Goal: Task Accomplishment & Management: Use online tool/utility

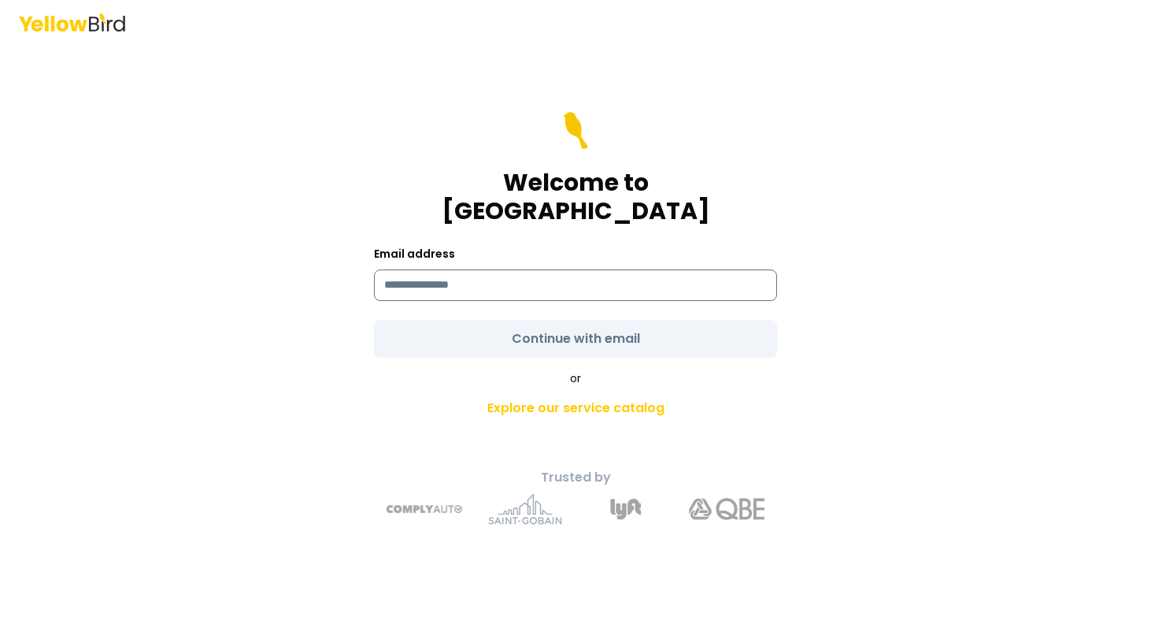
click at [499, 269] on input at bounding box center [575, 285] width 403 height 32
type input "**********"
click at [559, 324] on form "**********" at bounding box center [575, 235] width 403 height 246
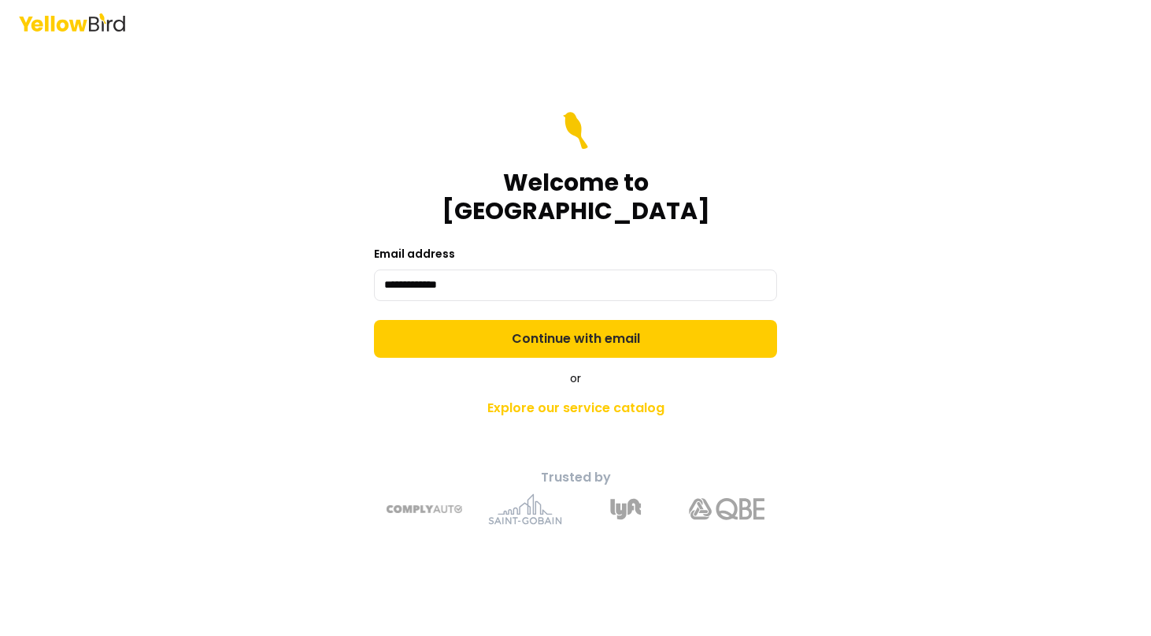
click at [559, 324] on button "Continue with email" at bounding box center [575, 339] width 403 height 38
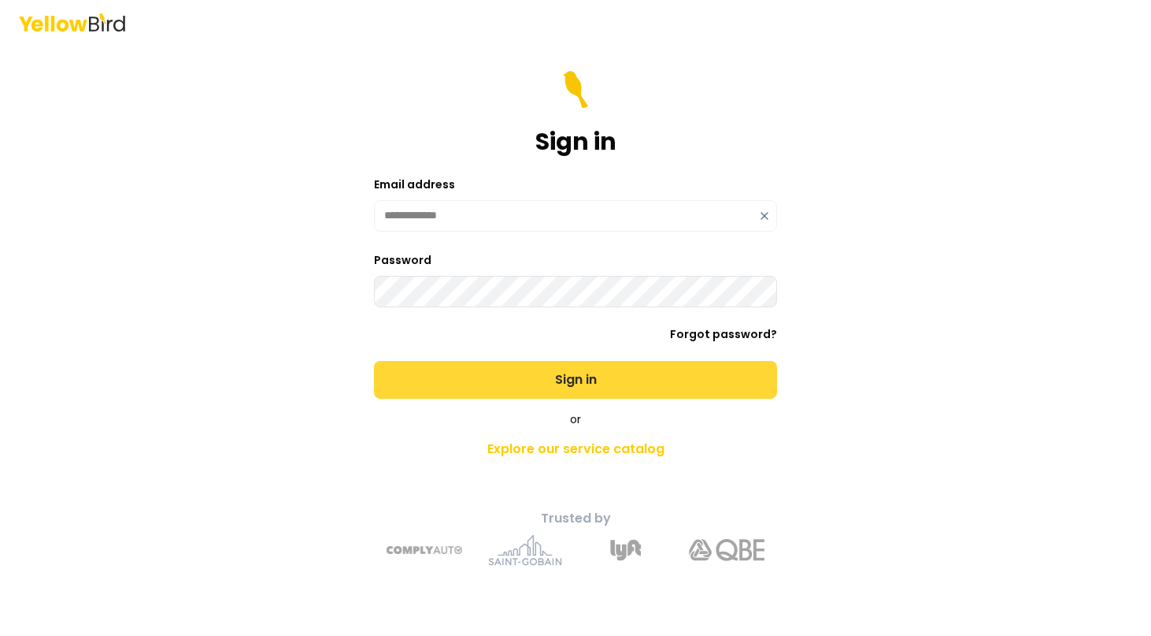
click at [576, 397] on button "Sign in" at bounding box center [575, 380] width 403 height 38
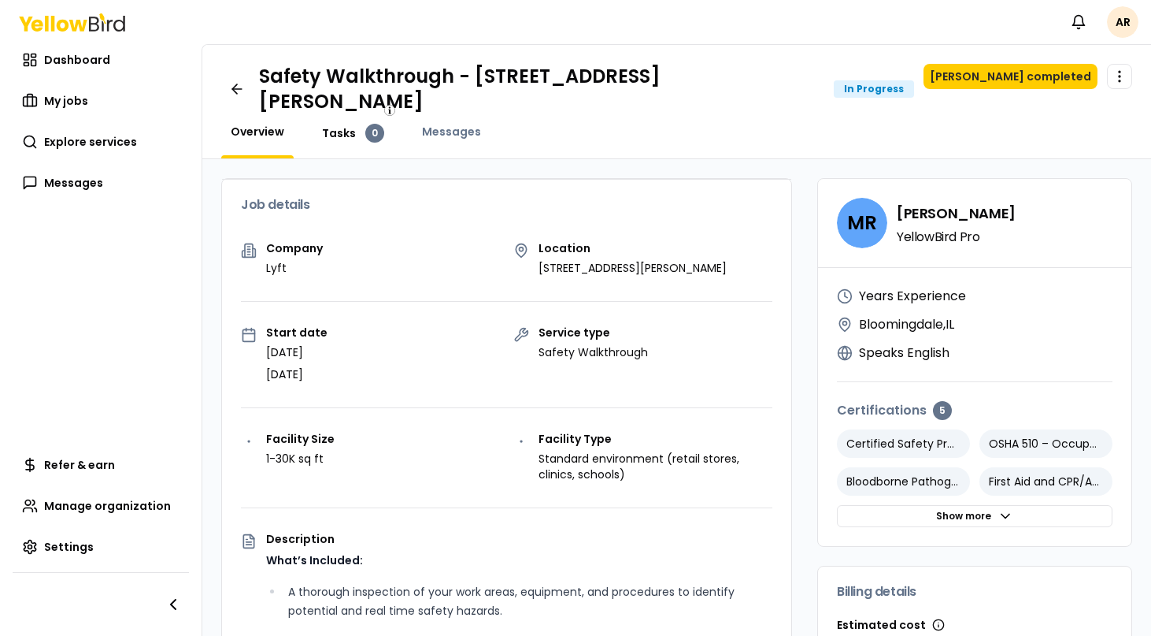
click at [336, 125] on span "Tasks" at bounding box center [339, 133] width 34 height 16
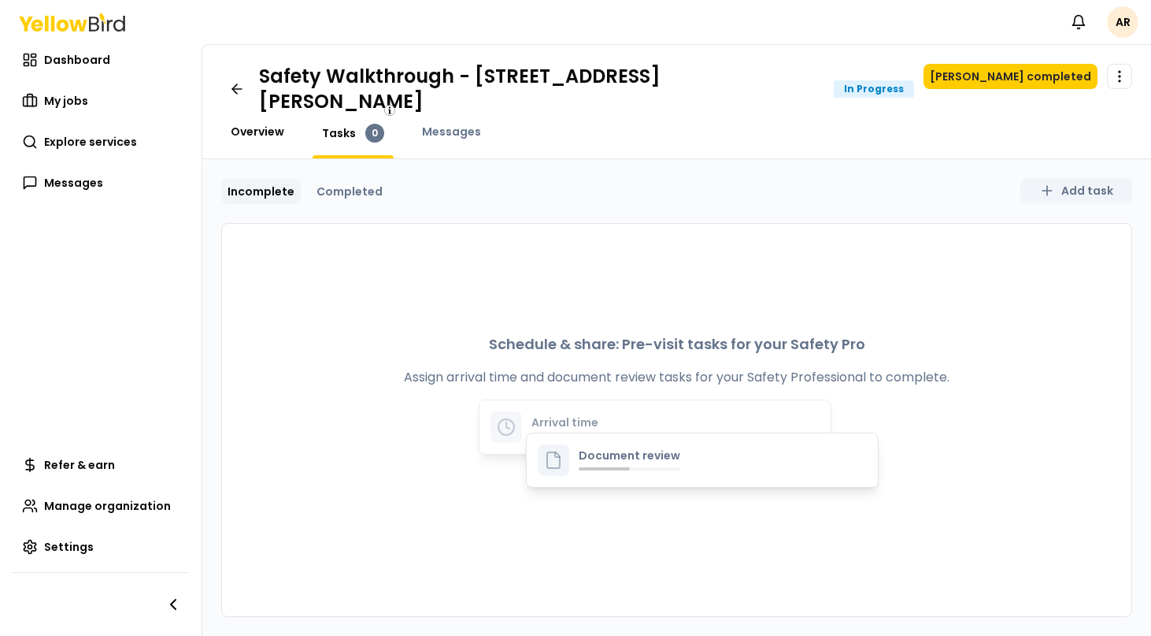
click at [246, 124] on span "Overview" at bounding box center [258, 132] width 54 height 16
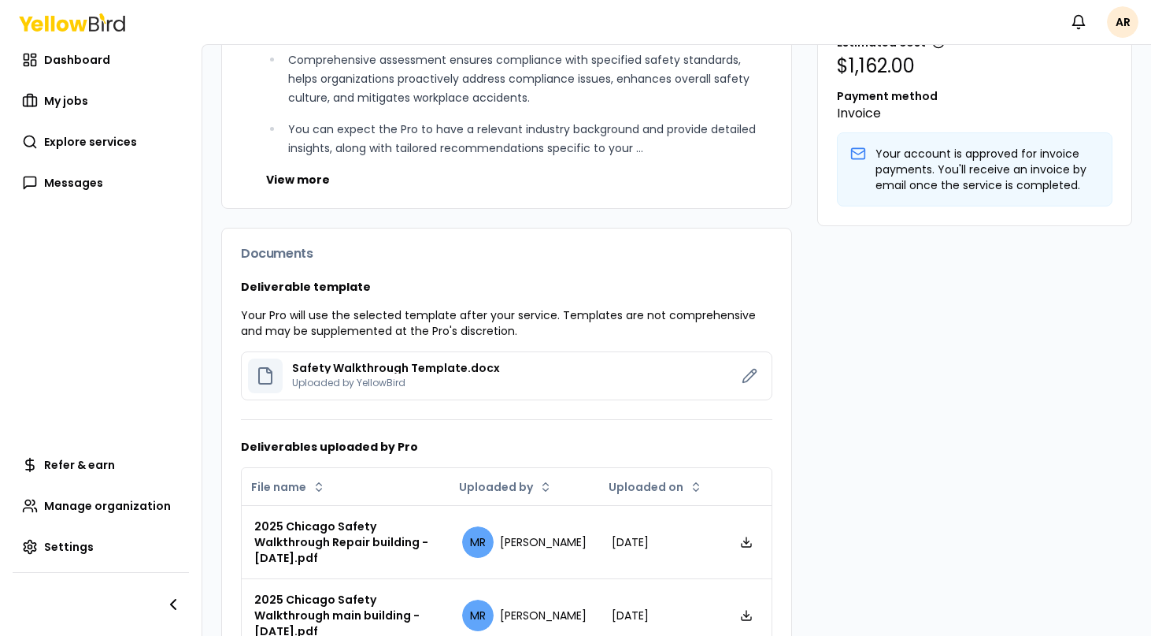
scroll to position [587, 0]
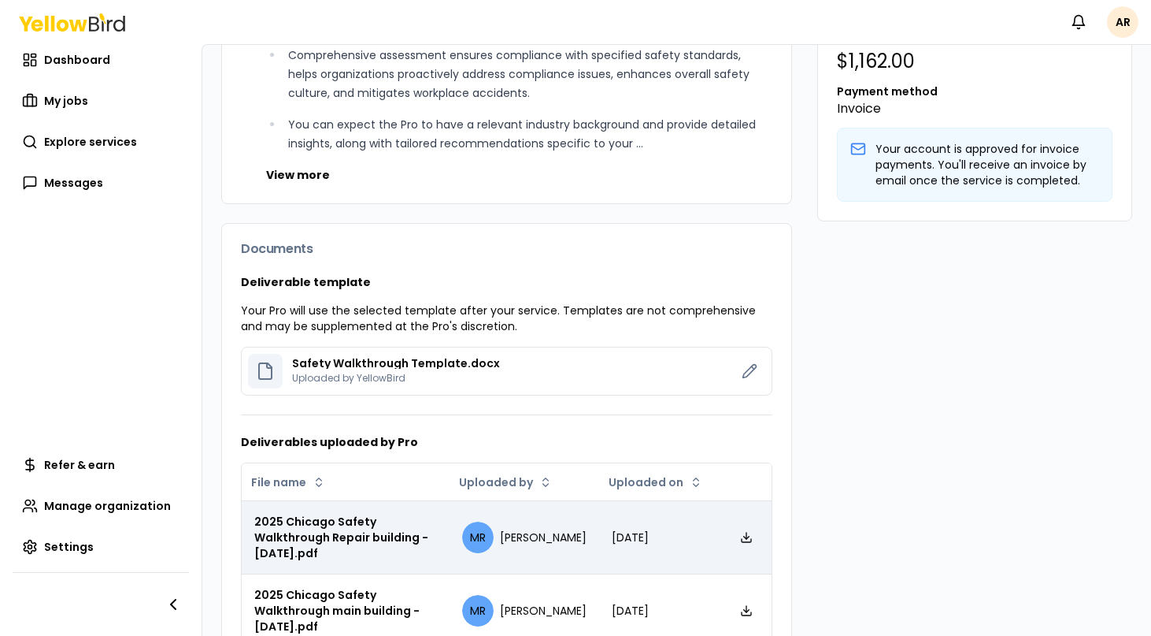
click at [358, 513] on div "2025 Chicago Safety Walkthrough Repair building - [DATE].pdf" at bounding box center [345, 536] width 183 height 47
click at [748, 531] on icon at bounding box center [746, 537] width 13 height 13
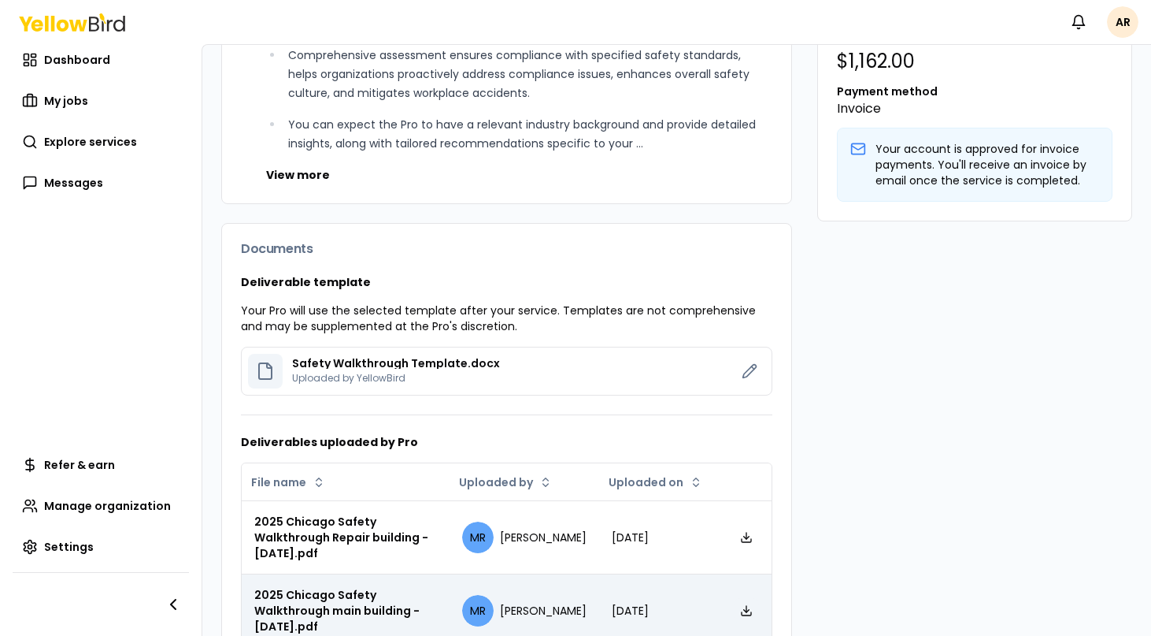
click at [739, 598] on link at bounding box center [746, 610] width 25 height 25
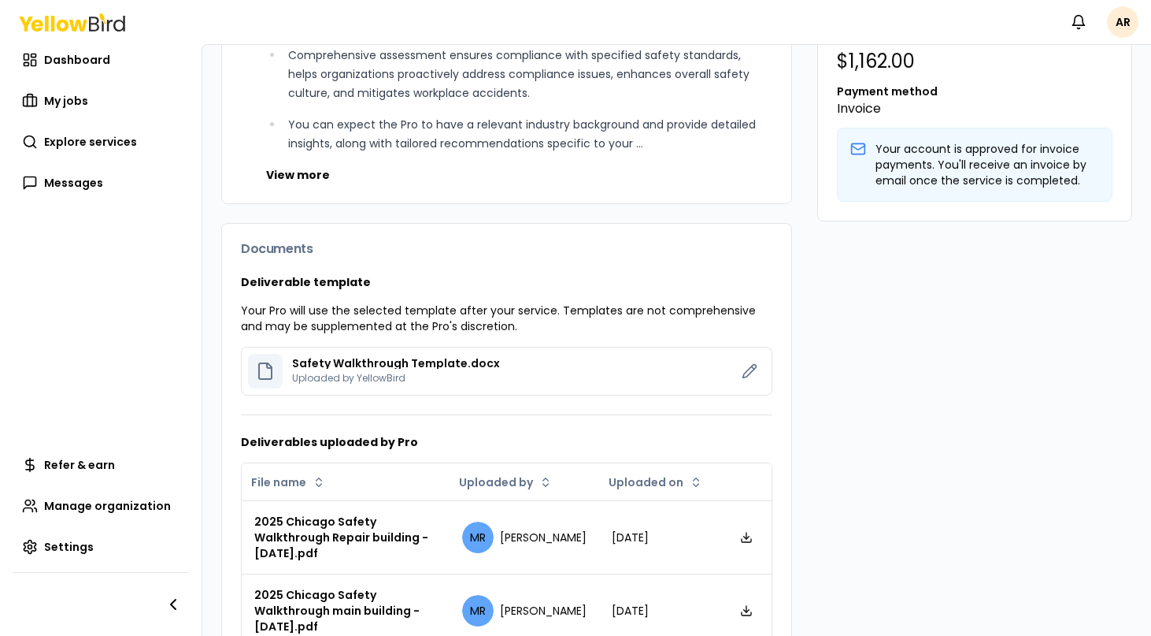
click at [323, 372] on p "Uploaded by YellowBird" at bounding box center [396, 378] width 208 height 13
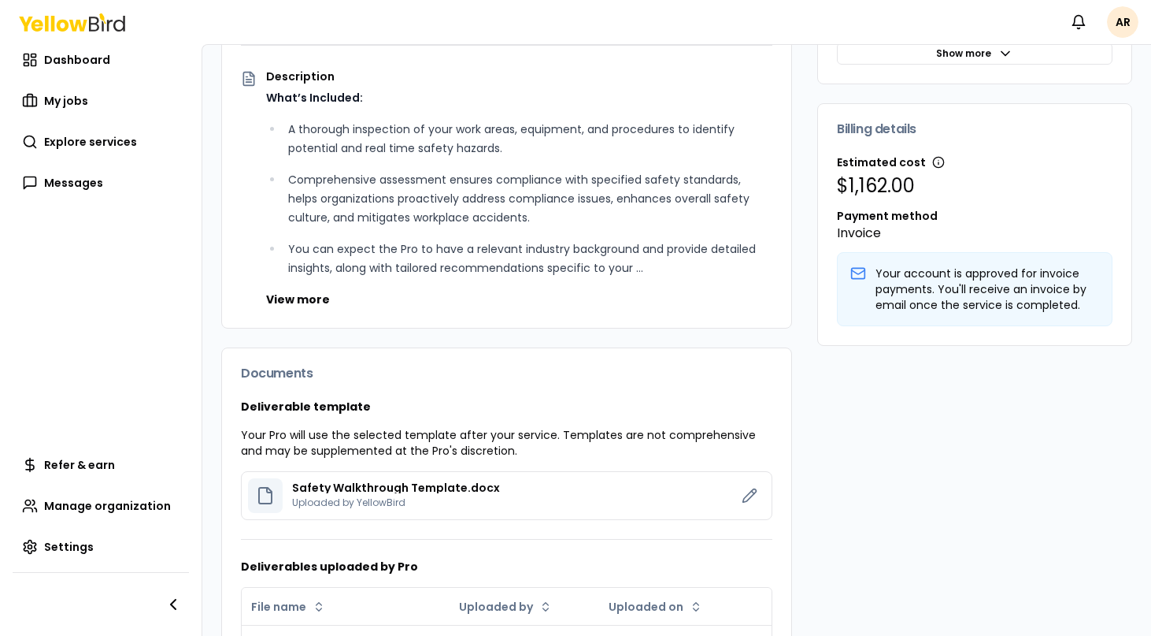
scroll to position [0, 0]
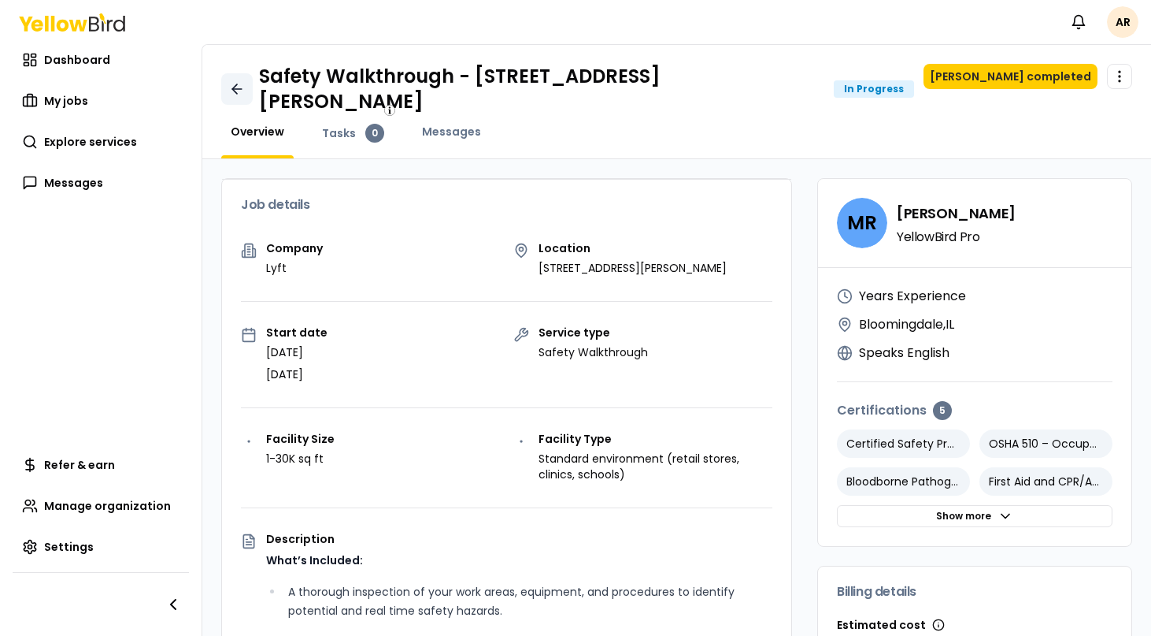
click at [232, 81] on icon at bounding box center [237, 89] width 16 height 16
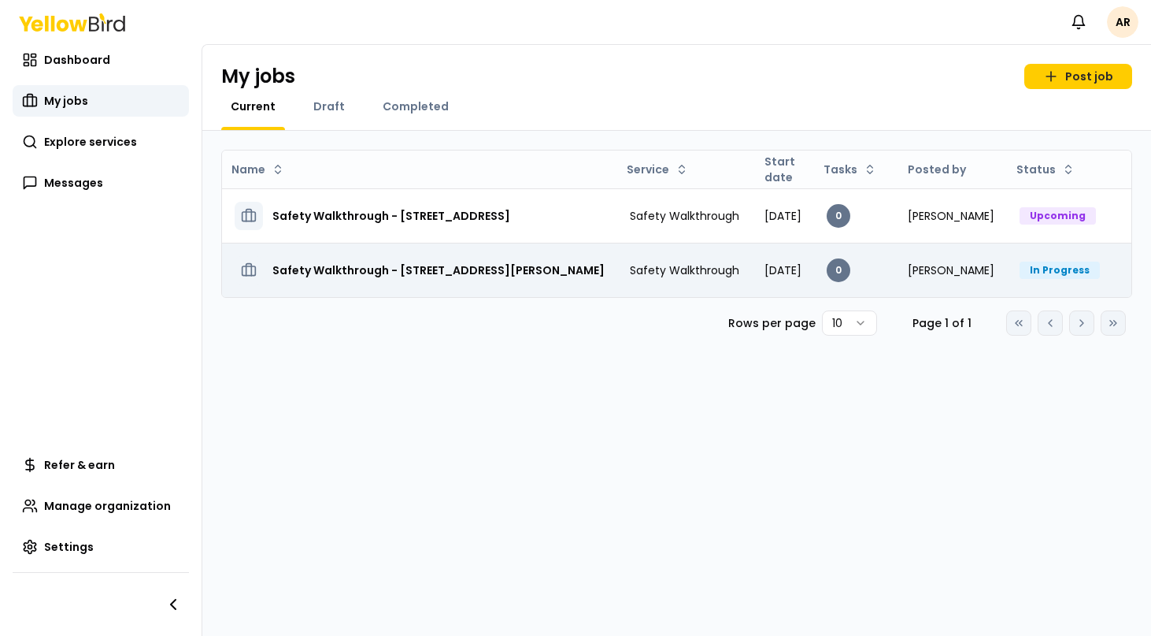
click at [554, 279] on h3 "Safety Walkthrough - [STREET_ADDRESS][PERSON_NAME]" at bounding box center [438, 270] width 332 height 28
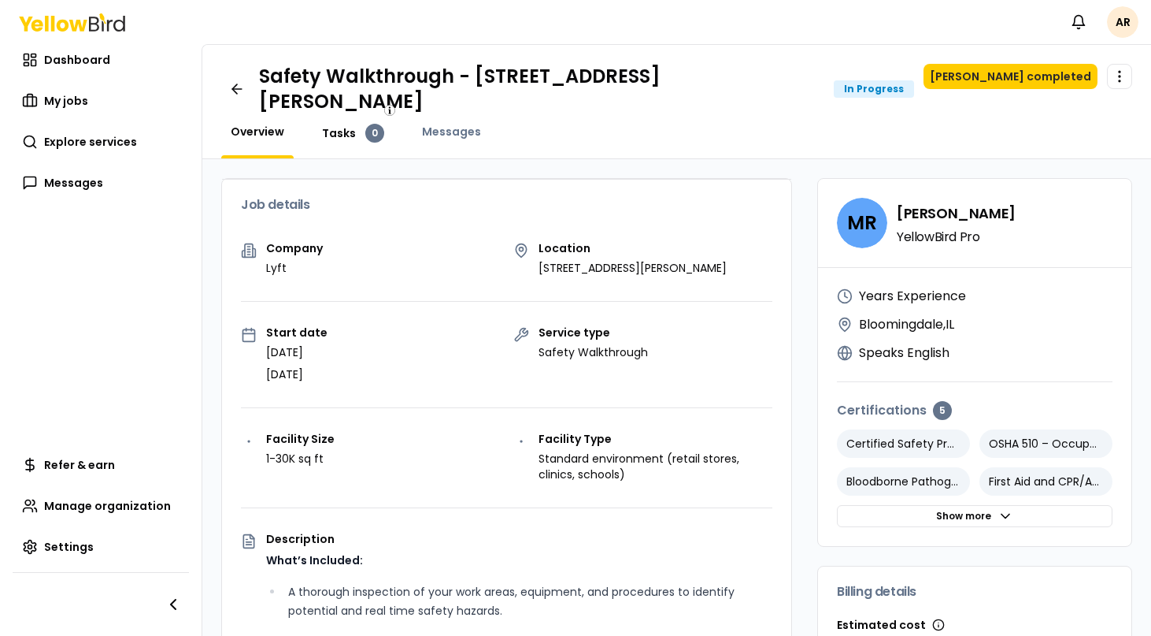
click at [333, 125] on span "Tasks" at bounding box center [339, 133] width 34 height 16
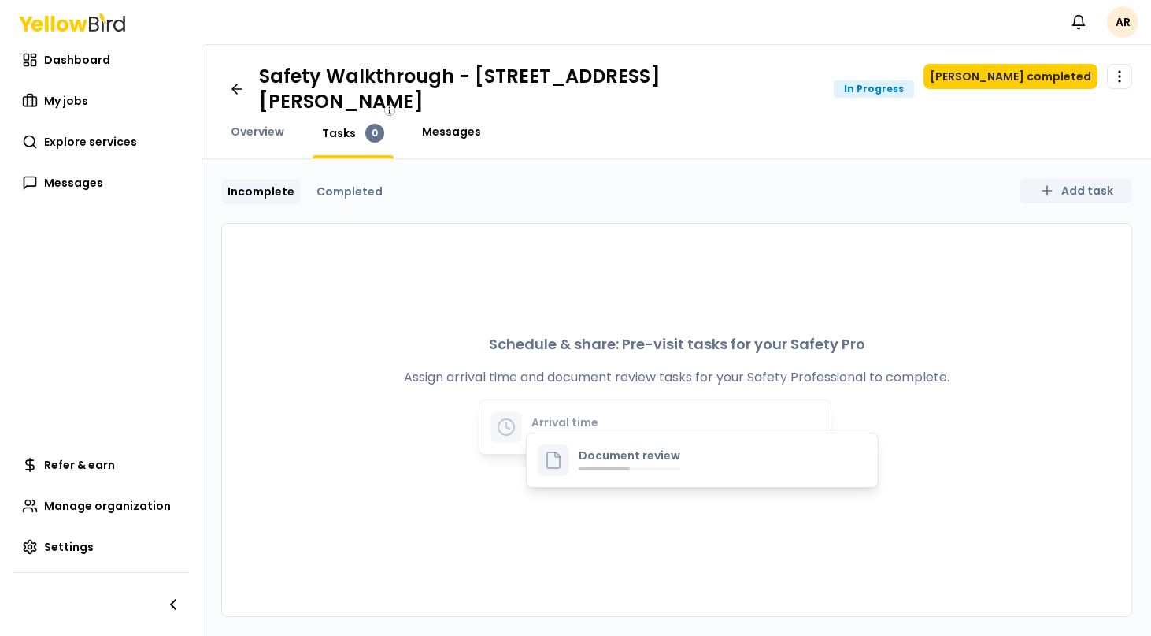
click at [466, 124] on span "Messages" at bounding box center [451, 132] width 59 height 16
